Goal: Check status: Check status

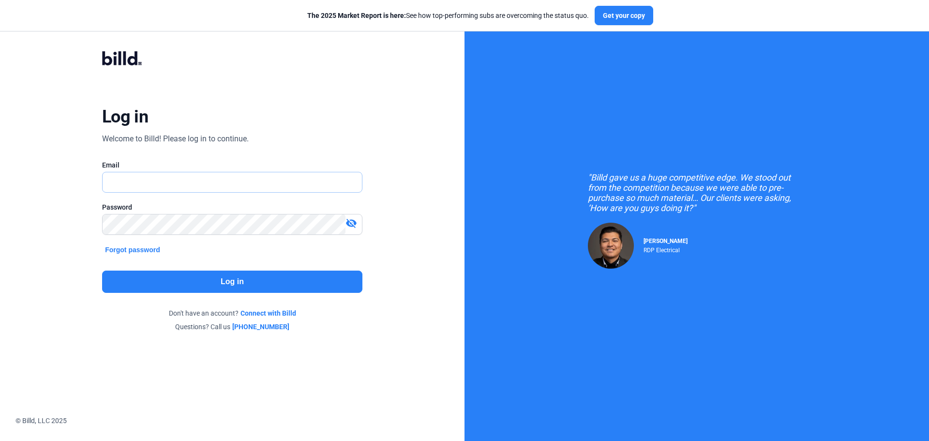
click at [199, 189] on input "text" at bounding box center [232, 182] width 259 height 20
type input "[EMAIL_ADDRESS][DOMAIN_NAME]"
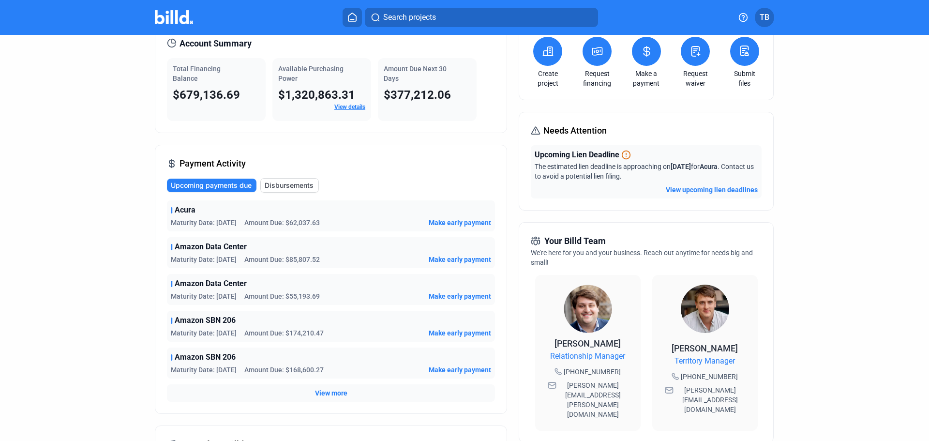
scroll to position [145, 0]
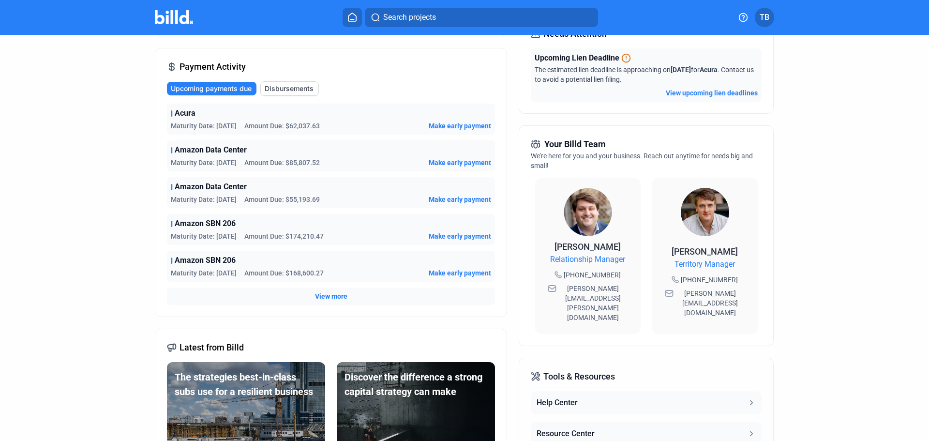
click at [332, 295] on span "View more" at bounding box center [331, 296] width 32 height 10
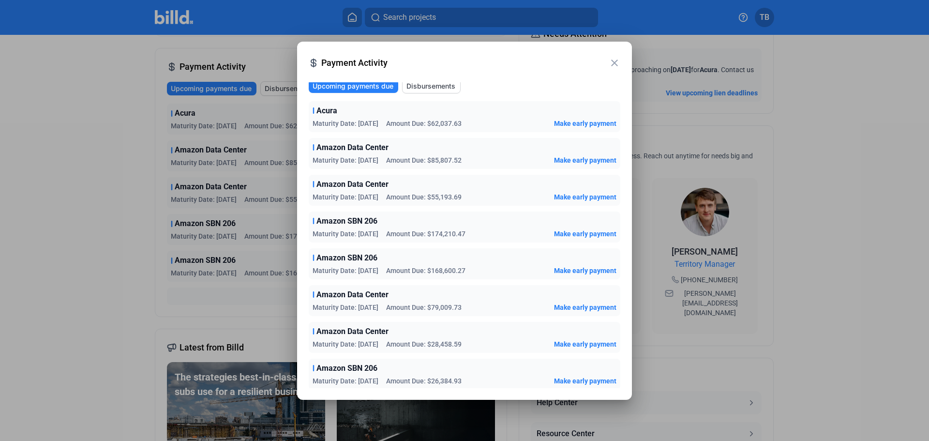
scroll to position [5, 0]
click at [617, 61] on mat-icon "close" at bounding box center [615, 63] width 12 height 12
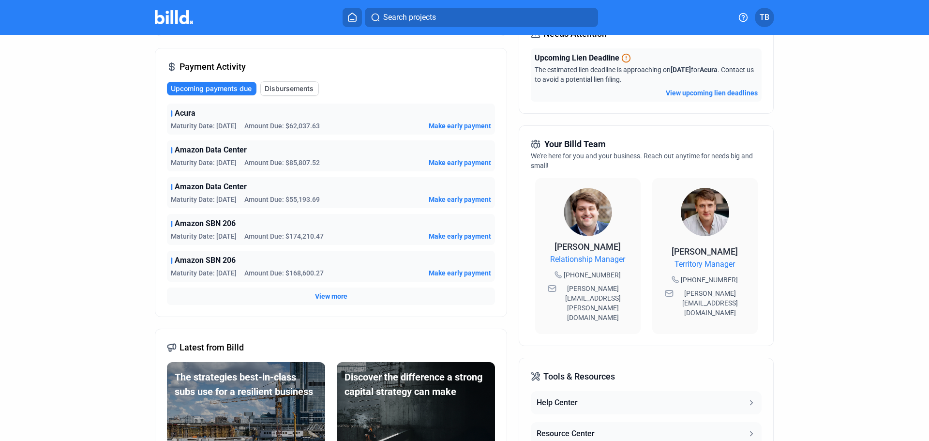
click at [700, 89] on button "View upcoming lien deadlines" at bounding box center [712, 93] width 92 height 10
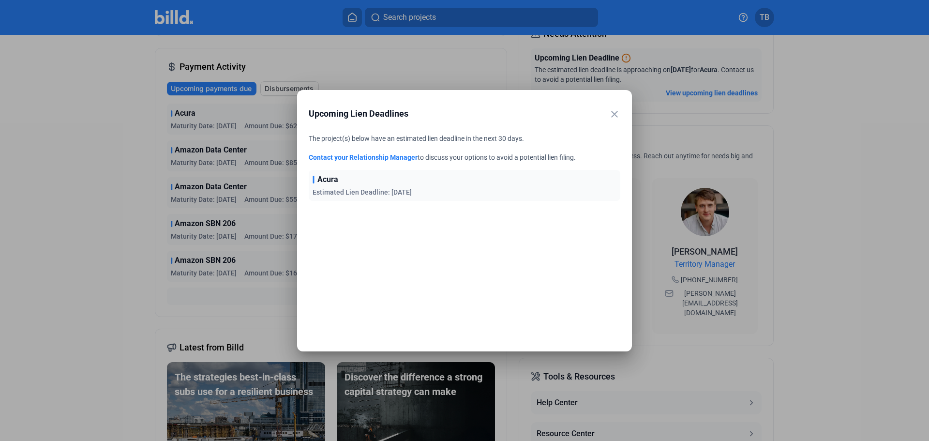
drag, startPoint x: 613, startPoint y: 110, endPoint x: 615, endPoint y: 106, distance: 5.2
click at [613, 110] on mat-icon "close" at bounding box center [615, 114] width 12 height 12
